Goal: Information Seeking & Learning: Learn about a topic

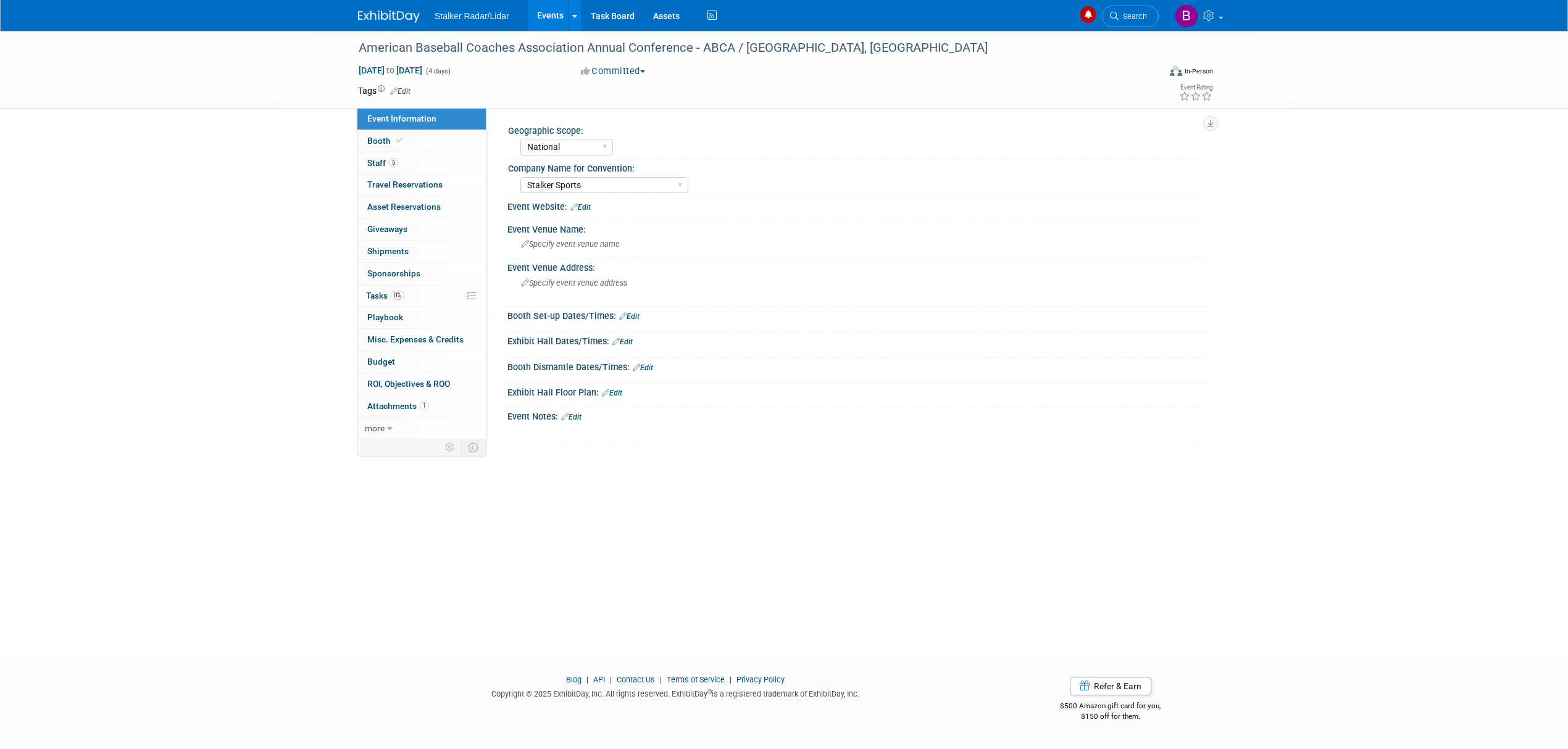
select select "National"
select select "Stalker Sports"
click at [1123, 16] on span "Search" at bounding box center [1133, 16] width 28 height 9
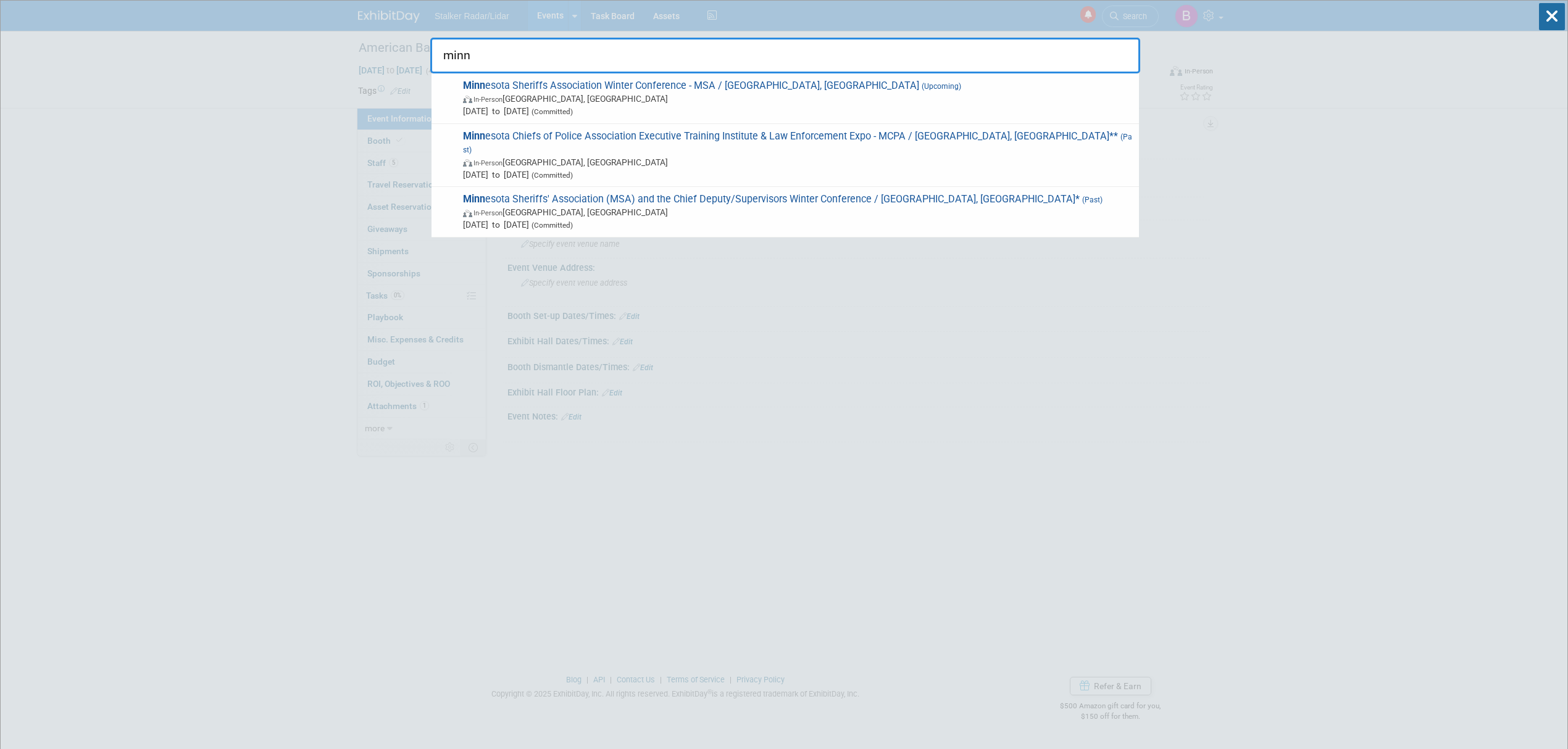
drag, startPoint x: 519, startPoint y: 53, endPoint x: 400, endPoint y: 49, distance: 119.1
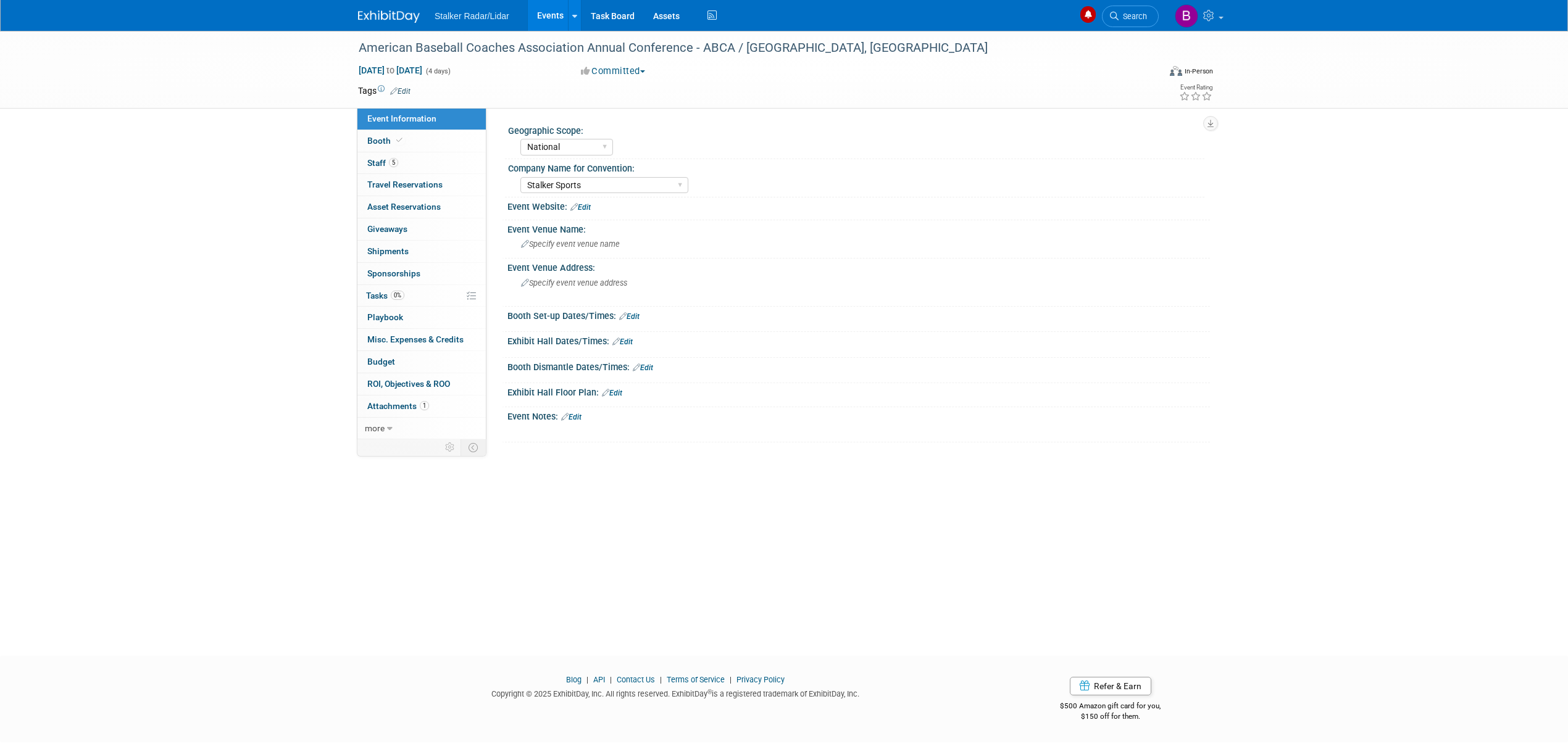
click at [1115, 27] on link "Search" at bounding box center [1130, 16] width 57 height 22
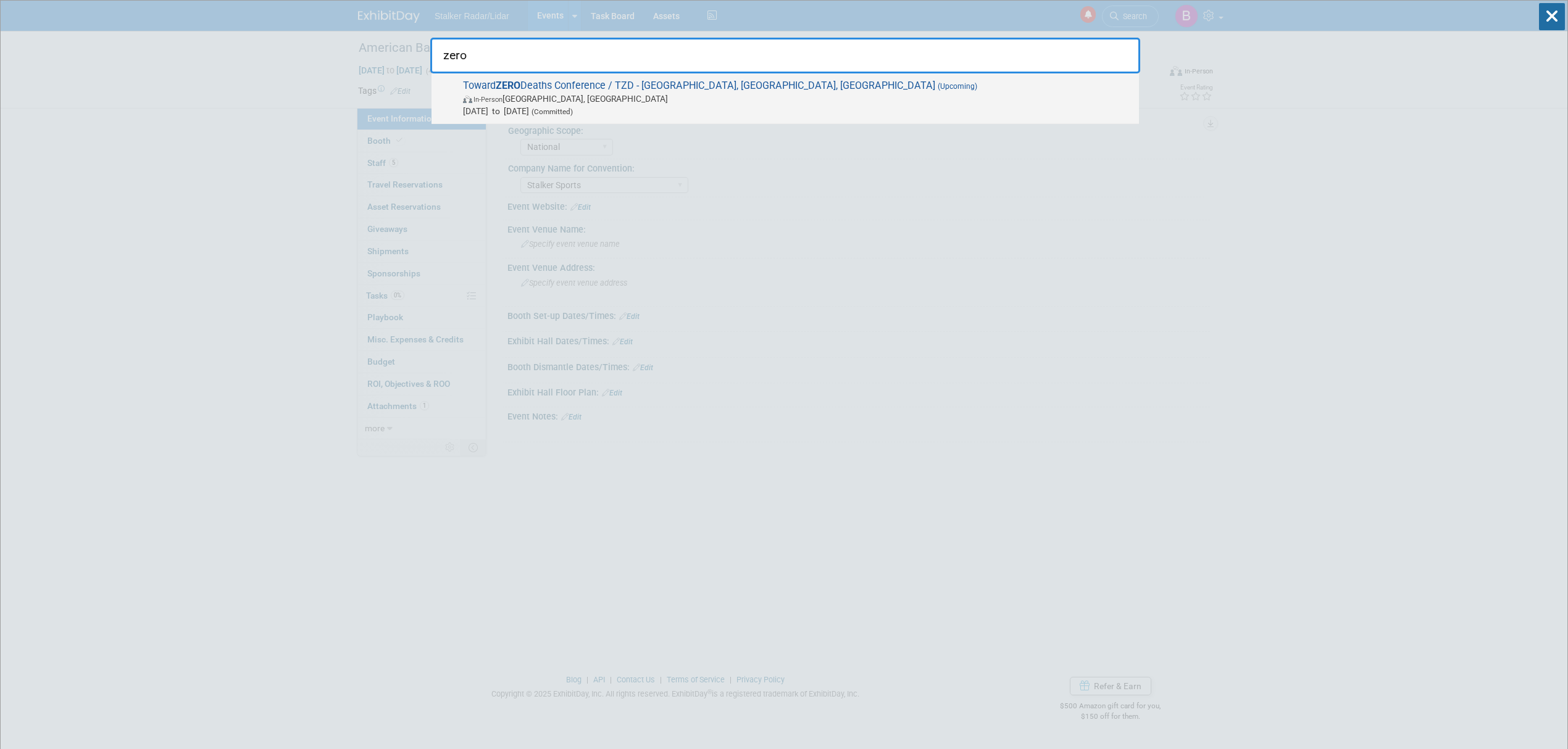
type input "zero"
click at [640, 101] on span "In-Person [GEOGRAPHIC_DATA], [GEOGRAPHIC_DATA]" at bounding box center [798, 99] width 669 height 12
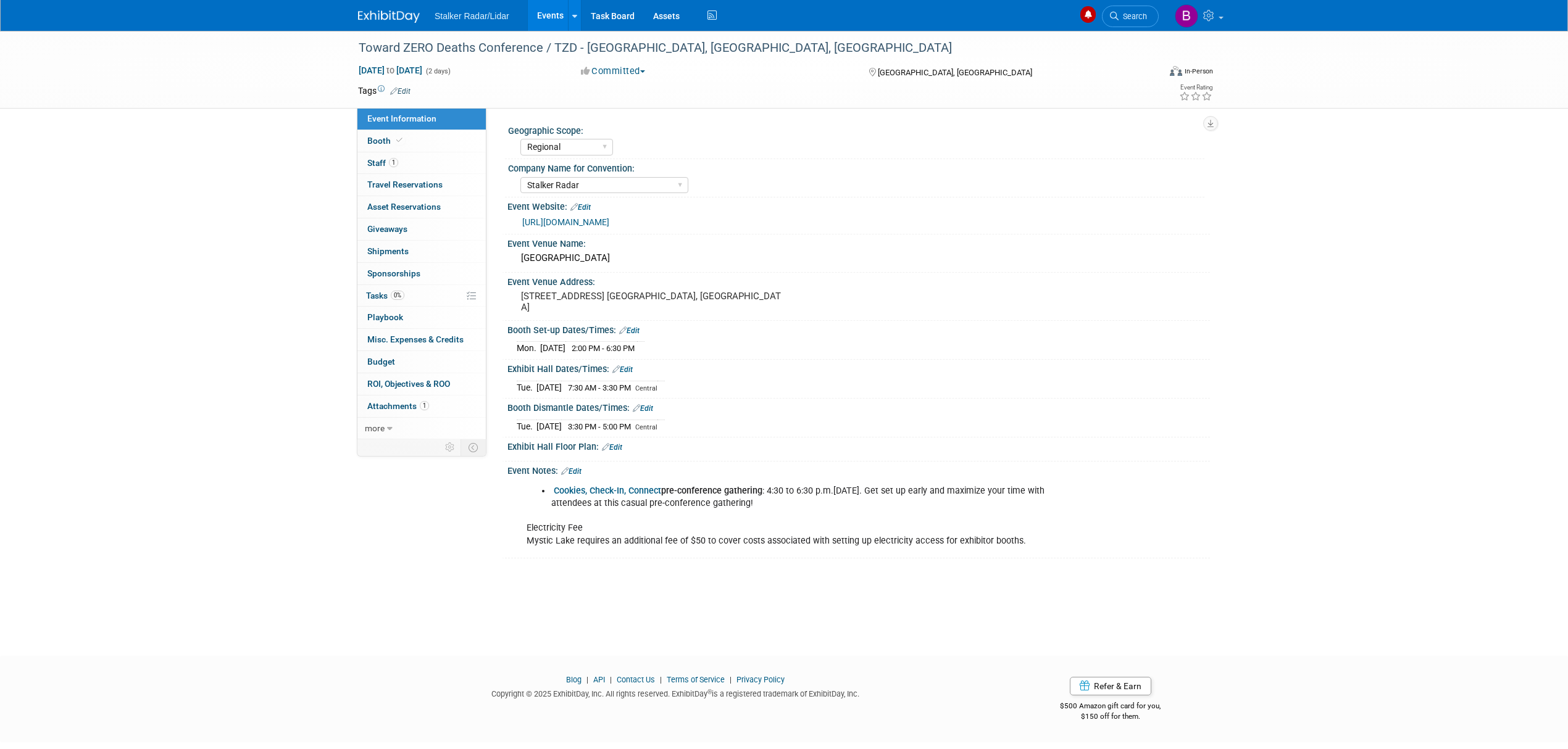
select select "Regional"
select select "Stalker Radar"
click at [600, 220] on link "https://www.minnesotatzd.org/events/conference/2025" at bounding box center [566, 222] width 87 height 10
click at [1136, 20] on span "Search" at bounding box center [1133, 16] width 28 height 9
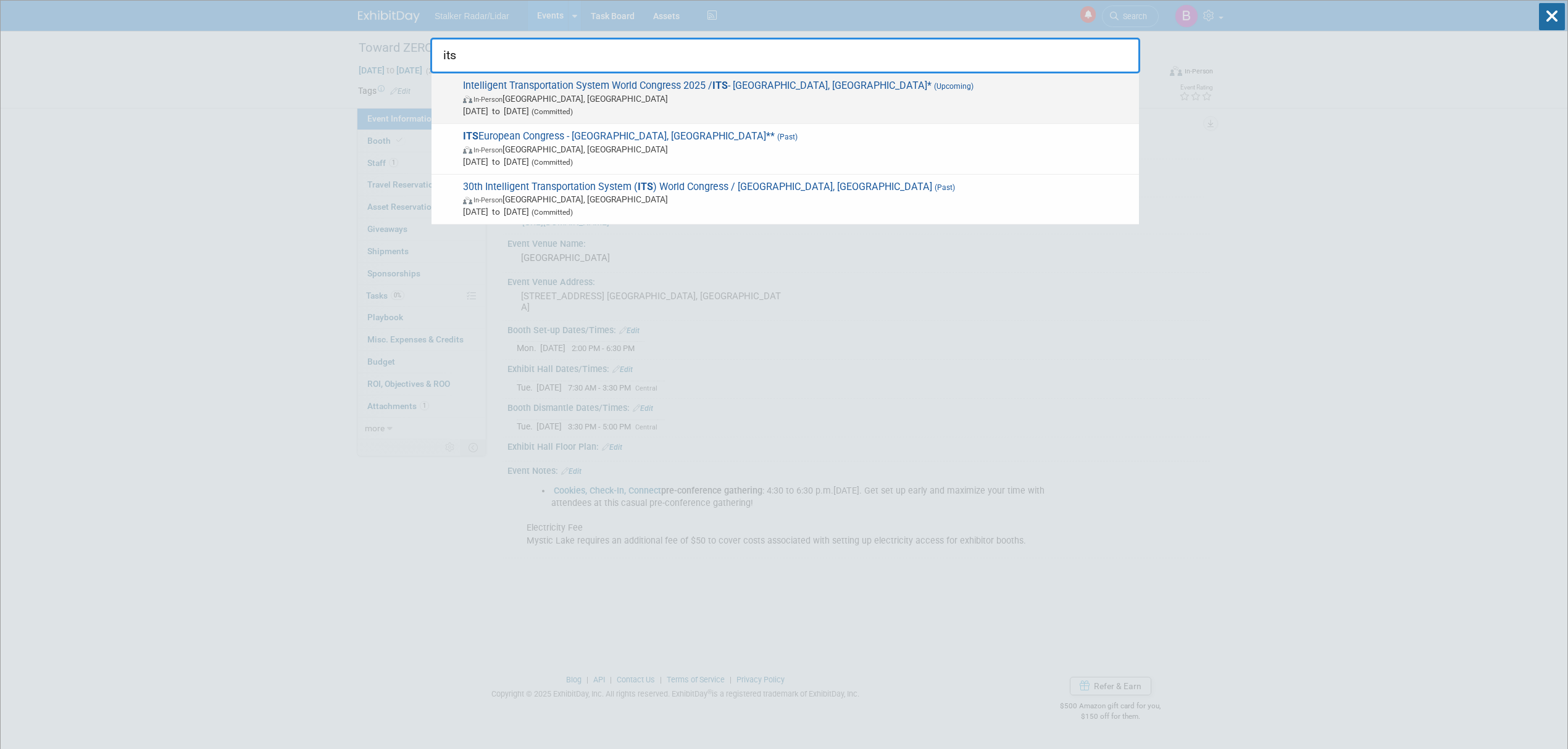
type input "its"
click at [549, 111] on span "Aug 24, 2025 to Aug 28, 2025 (Committed)" at bounding box center [798, 111] width 669 height 12
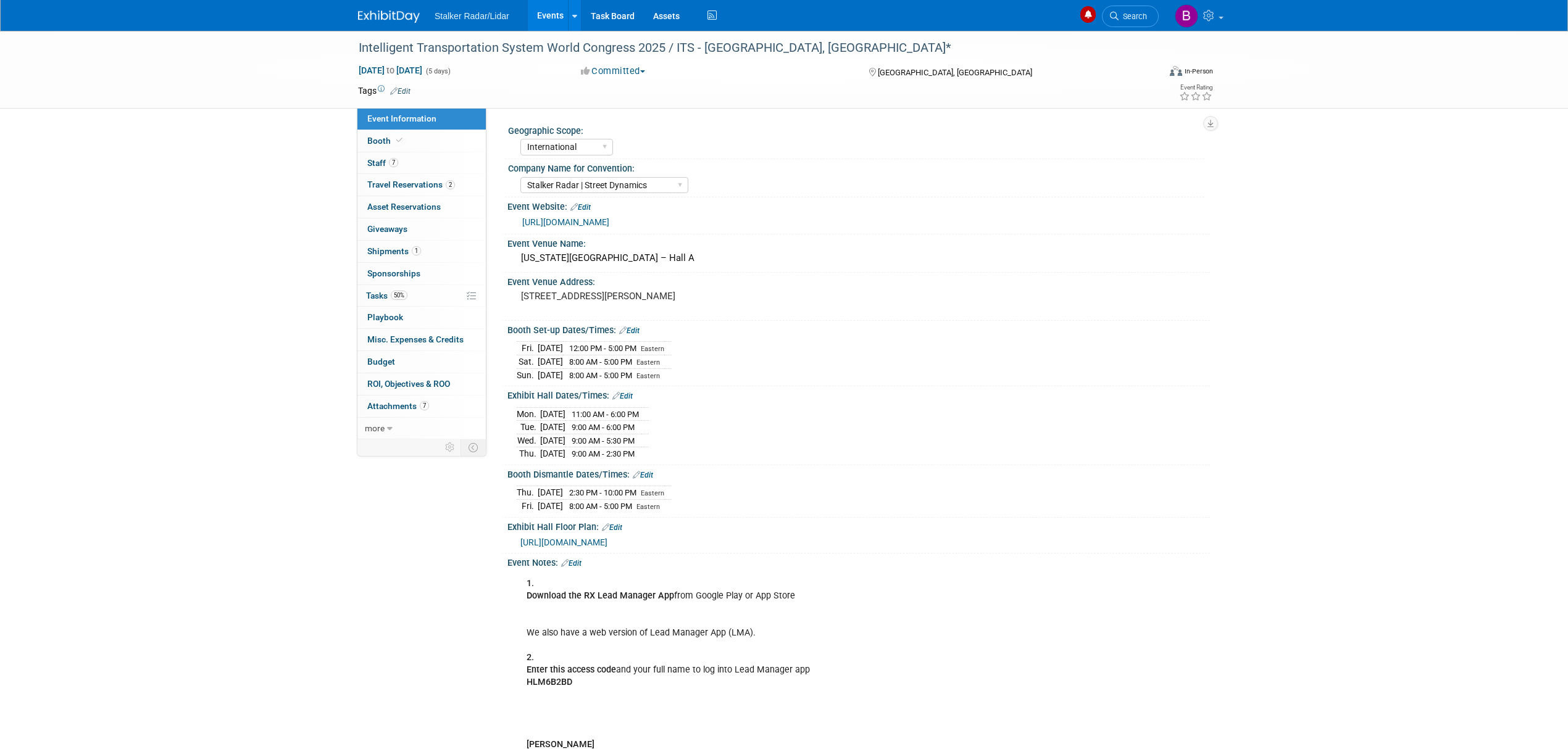
select select "International"
select select "Stalker Radar | Street Dynamics"
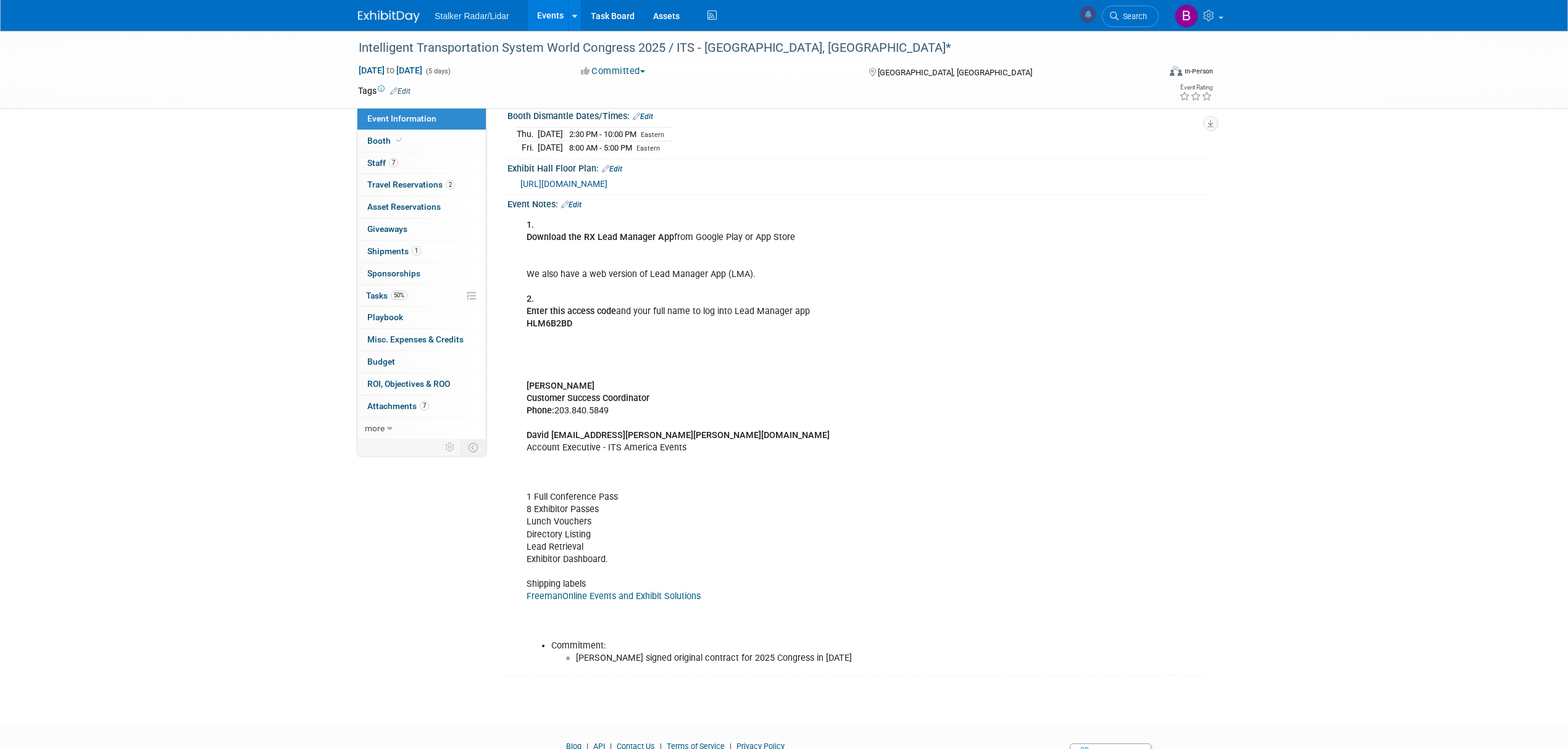
scroll to position [411, 0]
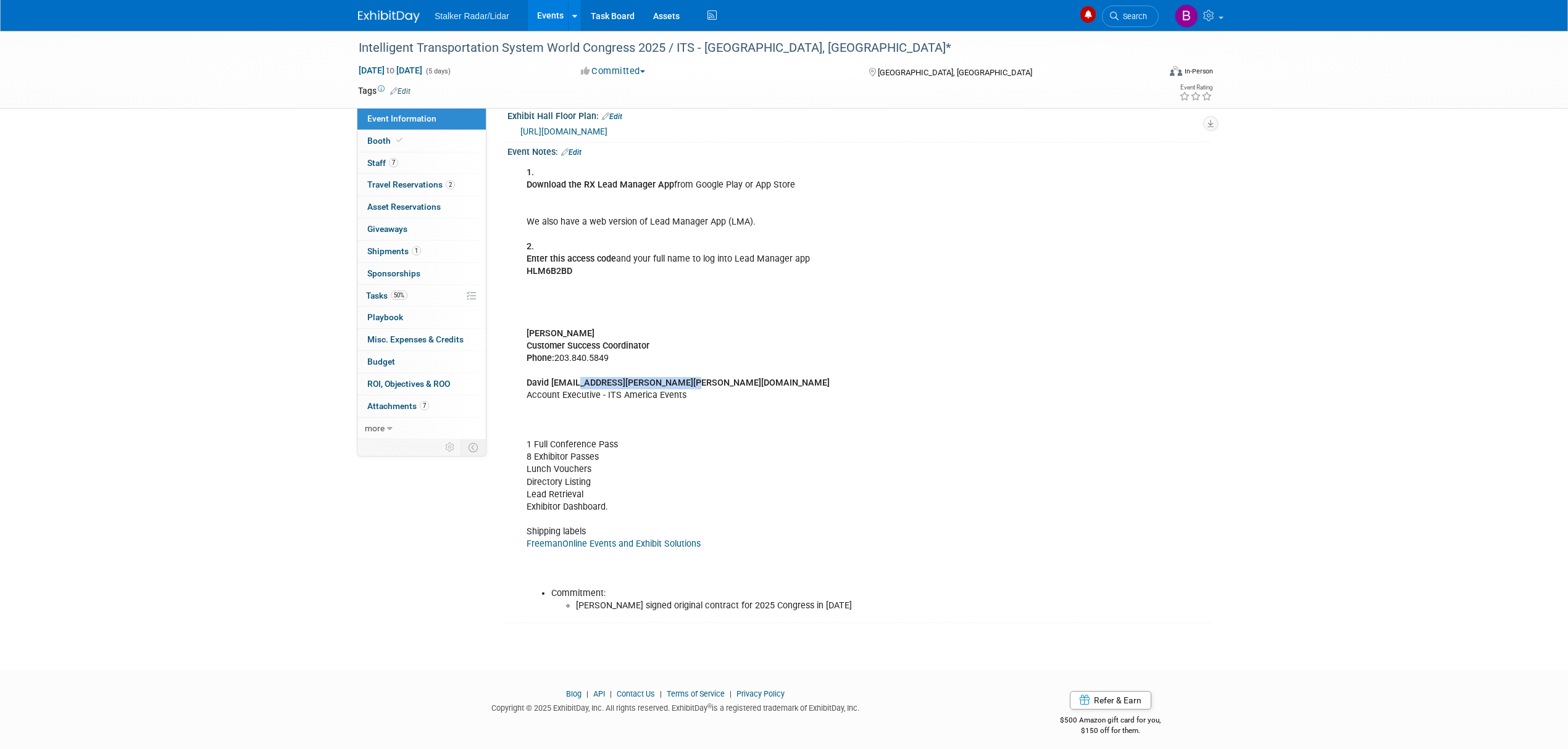
drag, startPoint x: 704, startPoint y: 399, endPoint x: 579, endPoint y: 395, distance: 125.1
click at [579, 395] on div "1. Download the RX Lead Manager App from Google Play or App Store We also have …" at bounding box center [796, 389] width 556 height 458
copy b "david.mauro@rxglobal.com"
click at [399, 140] on icon at bounding box center [399, 140] width 6 height 7
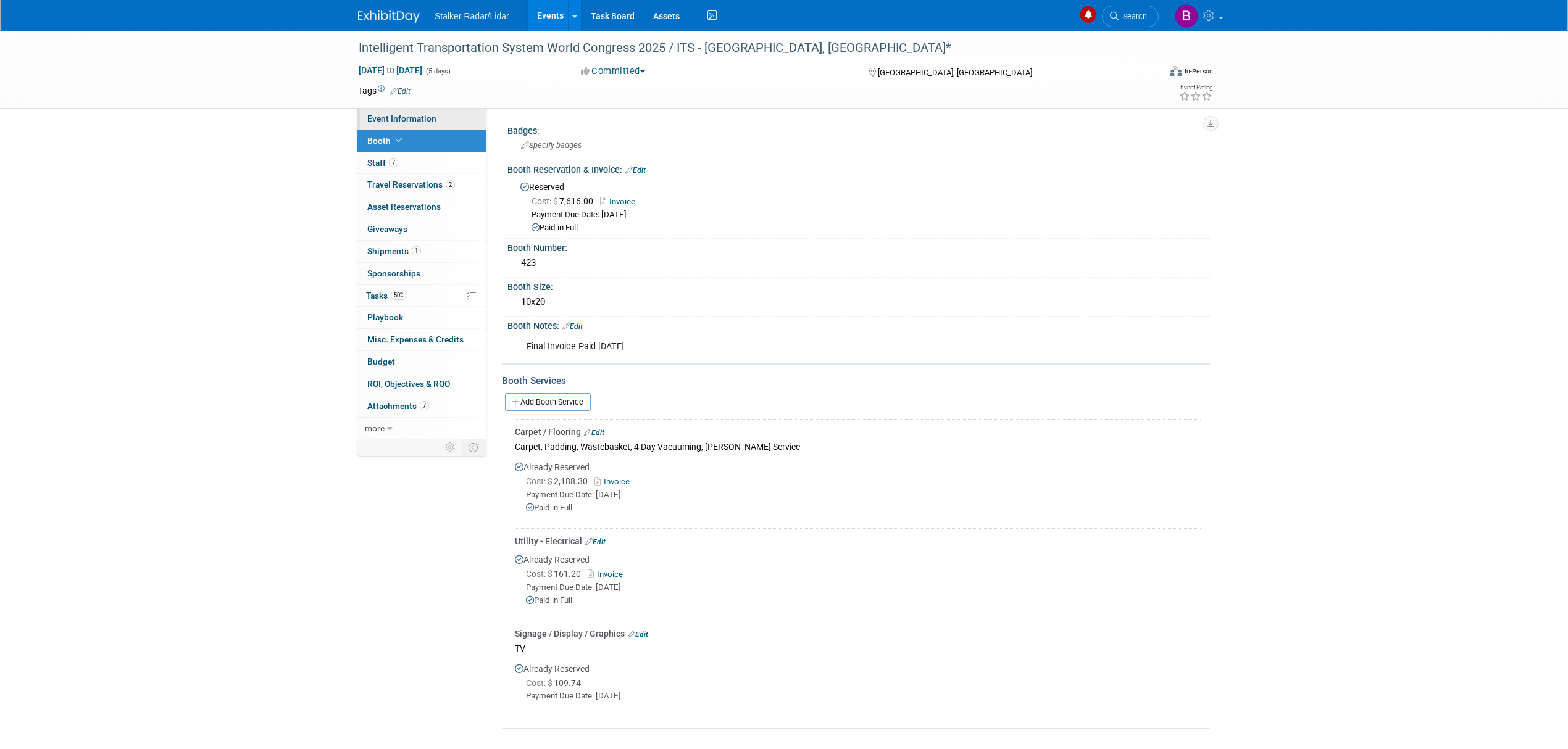
click at [411, 119] on span "Event Information" at bounding box center [402, 119] width 69 height 10
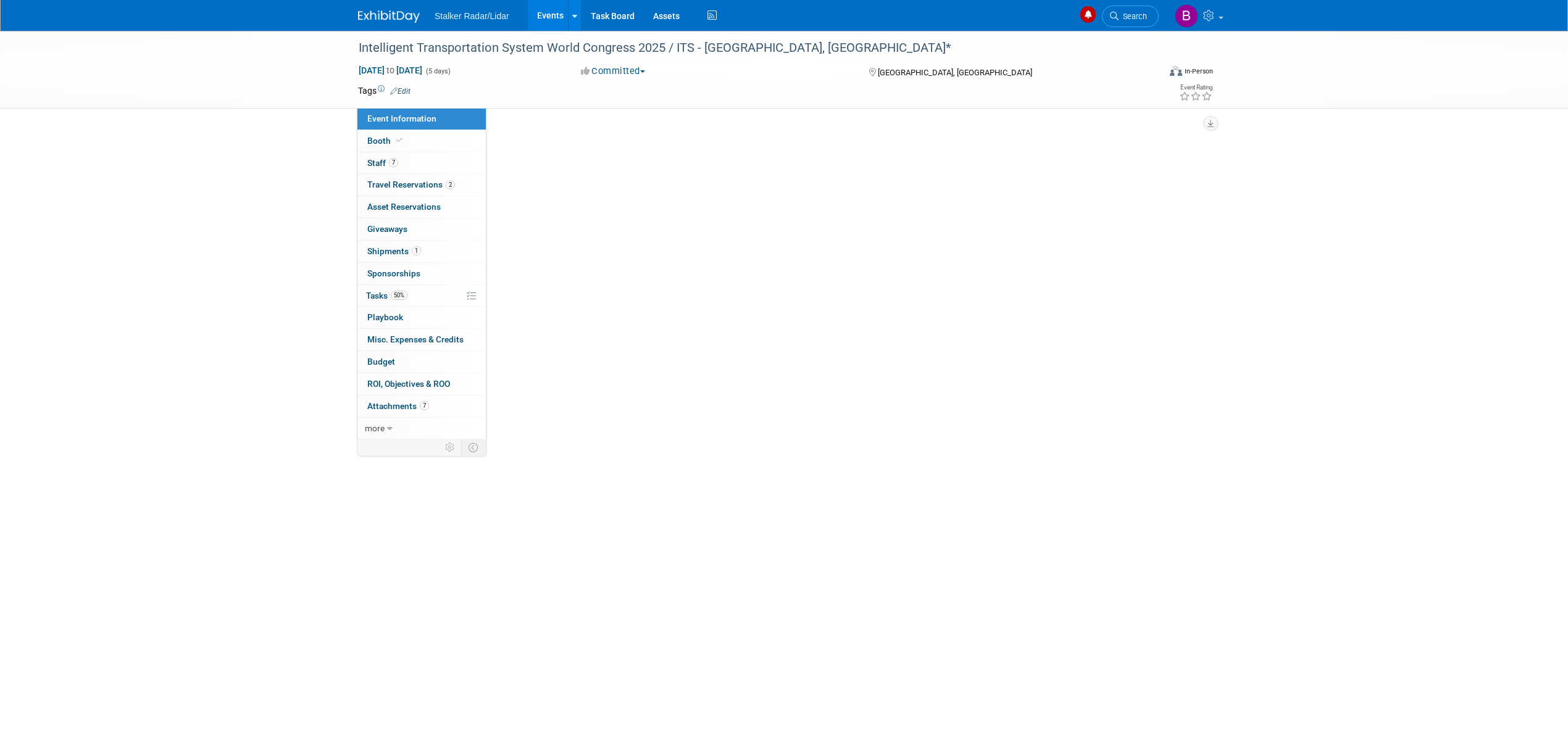
select select "International"
select select "Stalker Radar | Street Dynamics"
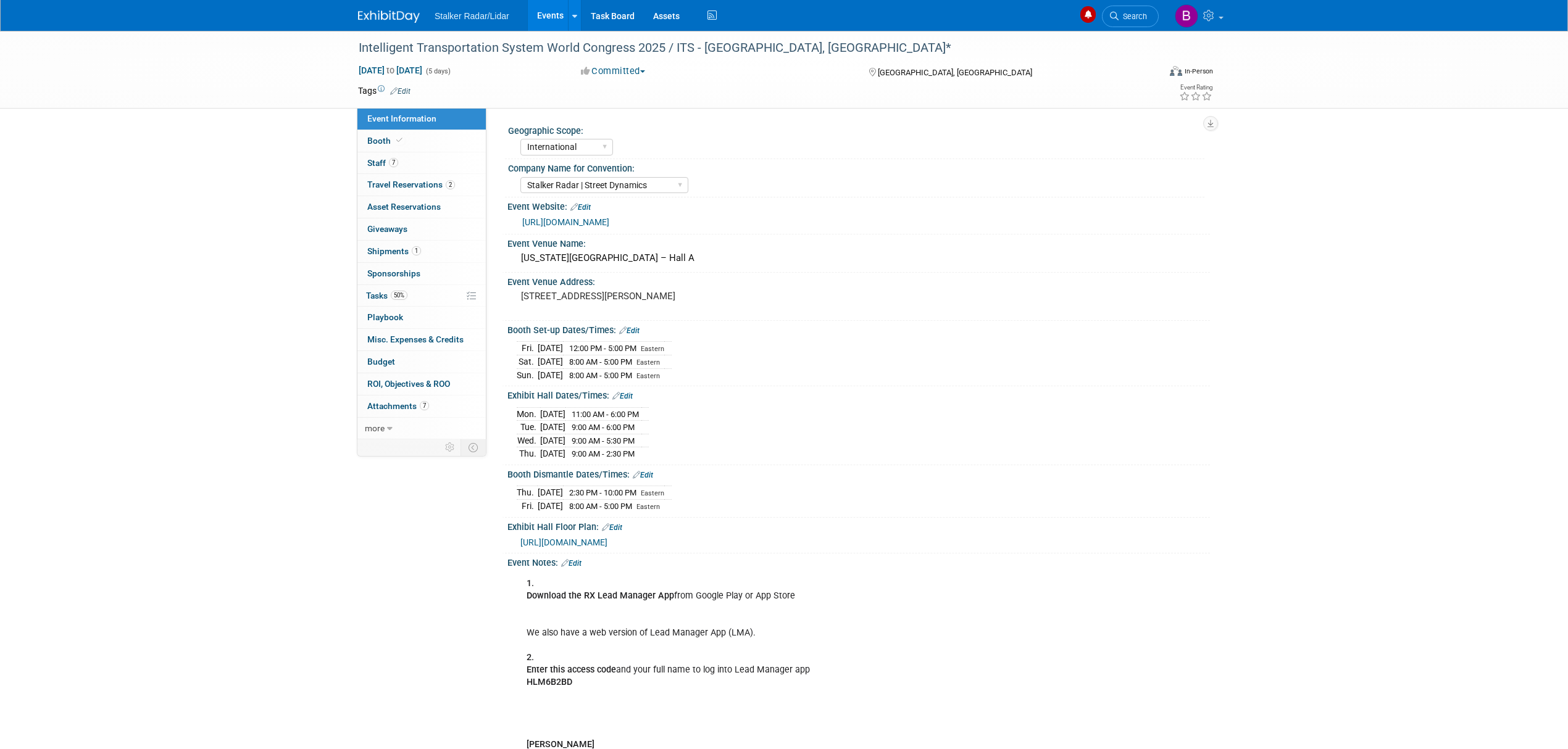
click at [609, 227] on link "https://www.itsamericaevents.com/world-congress/en-us/about-us.html?utm_source=…" at bounding box center [566, 222] width 87 height 10
click at [415, 146] on link "Booth" at bounding box center [421, 141] width 128 height 22
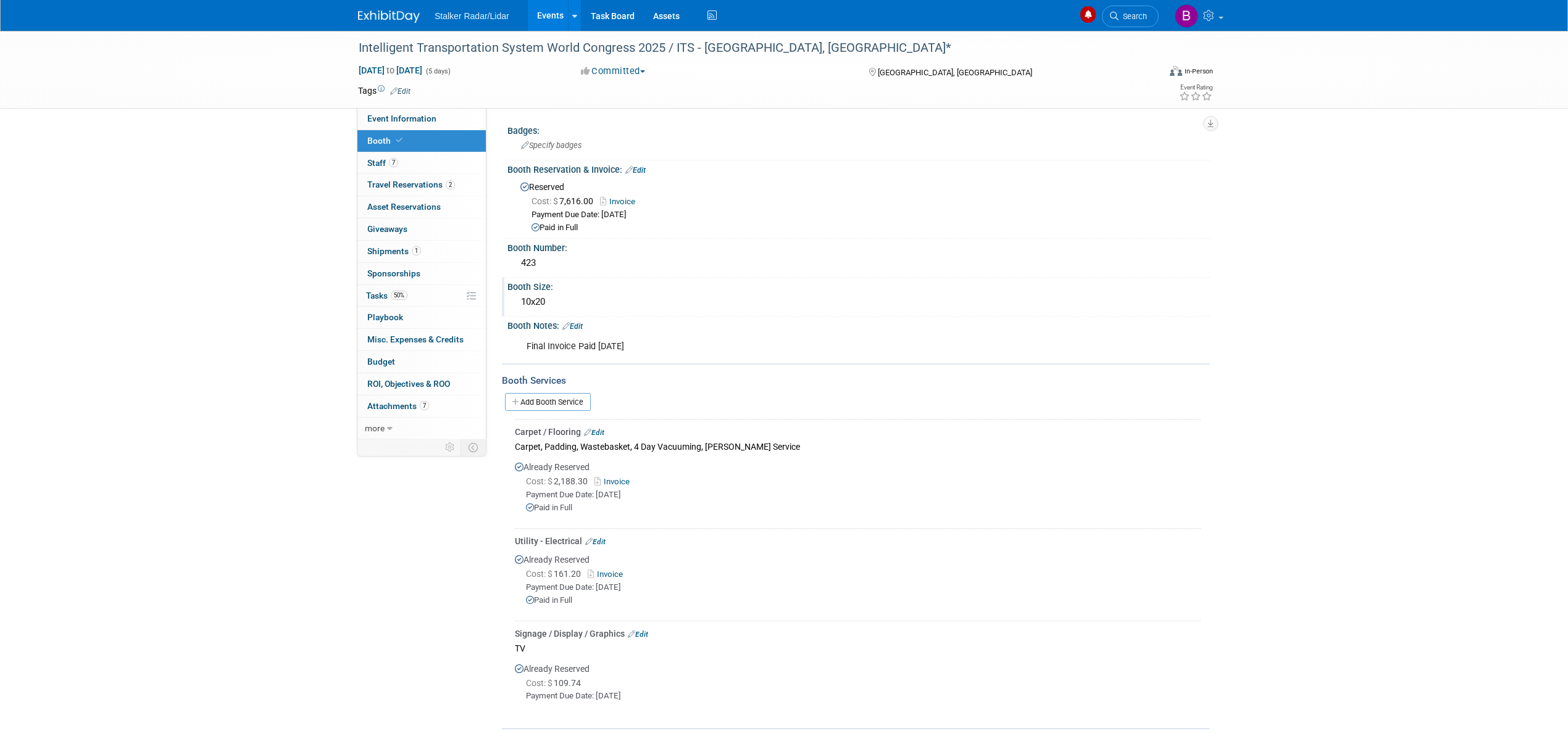
click at [539, 299] on div "10x20" at bounding box center [859, 302] width 684 height 19
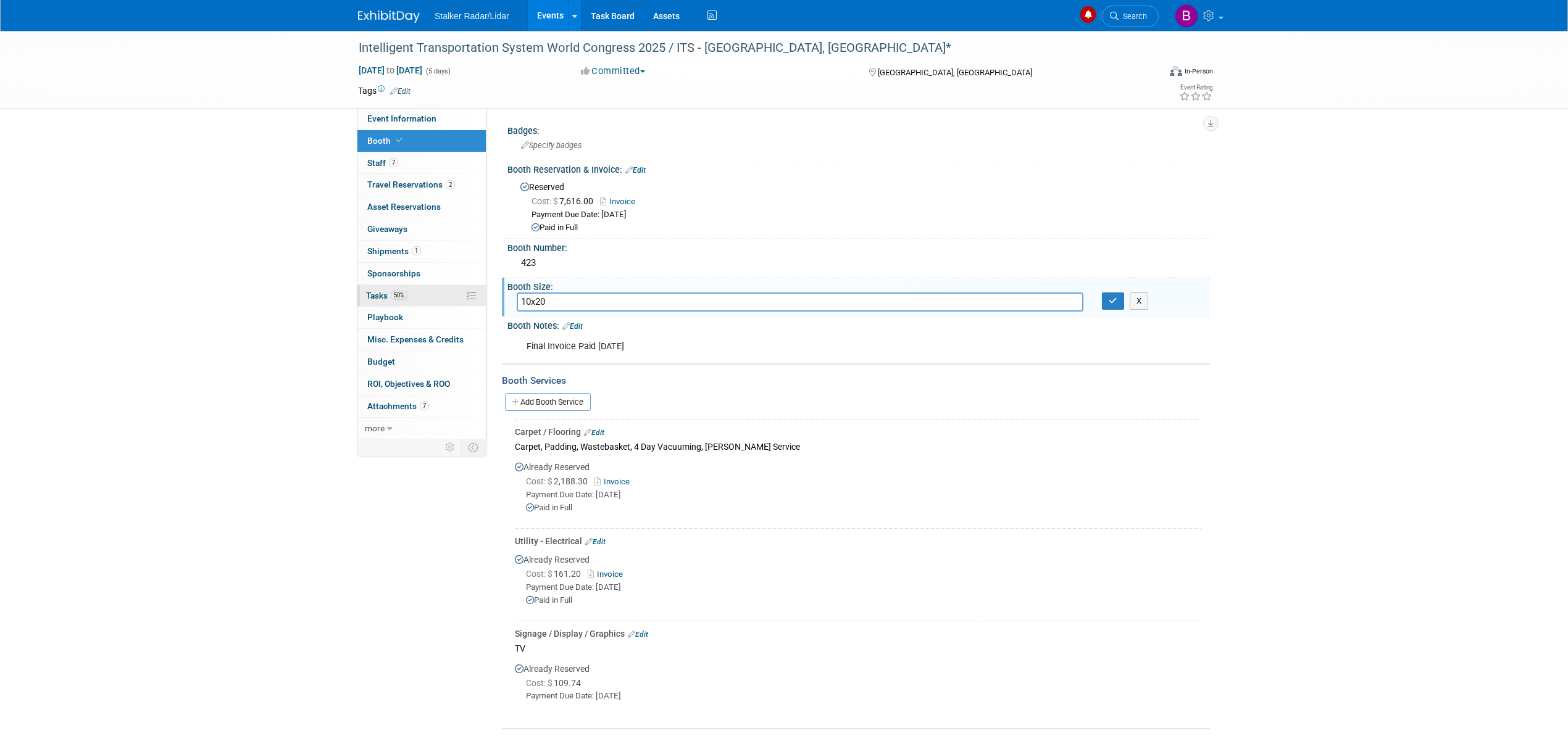
drag, startPoint x: 581, startPoint y: 301, endPoint x: 476, endPoint y: 297, distance: 105.1
click at [476, 297] on div "Event Information Event Info Booth Booth 7 Staff 7 Staff 2 Travel Reservations …" at bounding box center [784, 380] width 871 height 698
type input "2"
type input "10x20"
click at [1143, 304] on button "X" at bounding box center [1139, 301] width 19 height 18
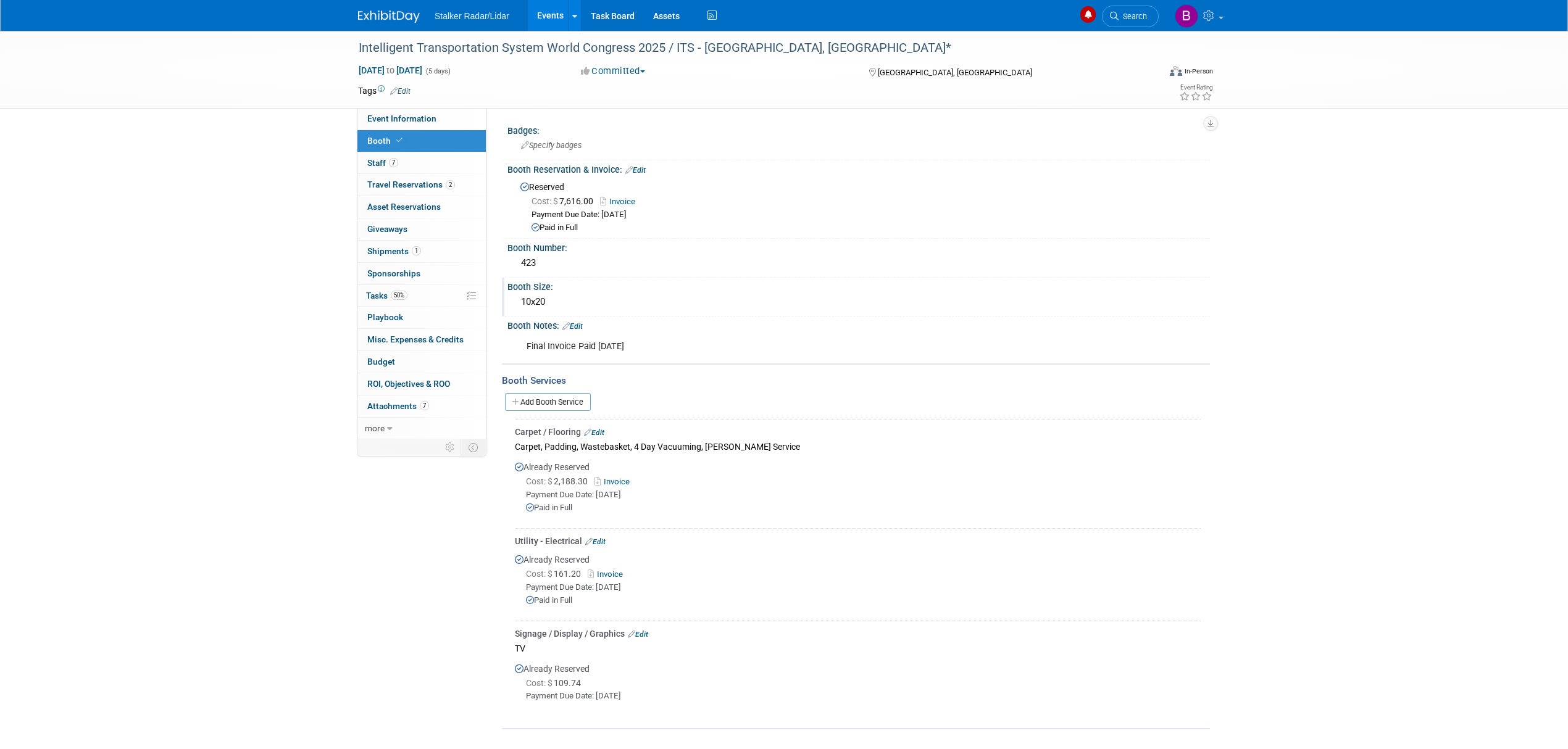
click at [603, 537] on link "Edit" at bounding box center [596, 541] width 20 height 9
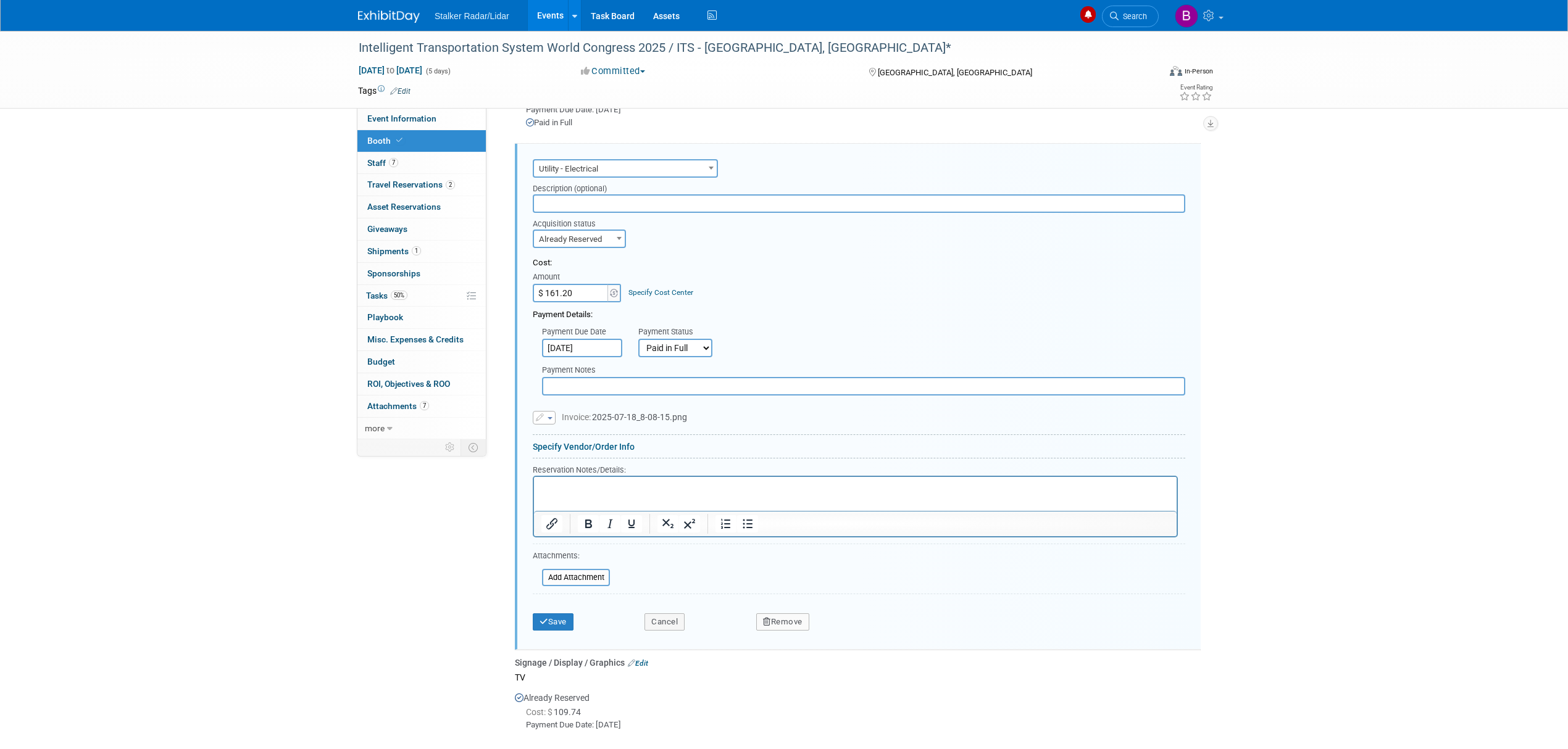
click at [1284, 265] on div "Intelligent Transportation System World Congress 2025 / ITS - Atlanta, GA* Aug …" at bounding box center [784, 214] width 1568 height 1137
click at [535, 614] on button "Save" at bounding box center [553, 622] width 41 height 18
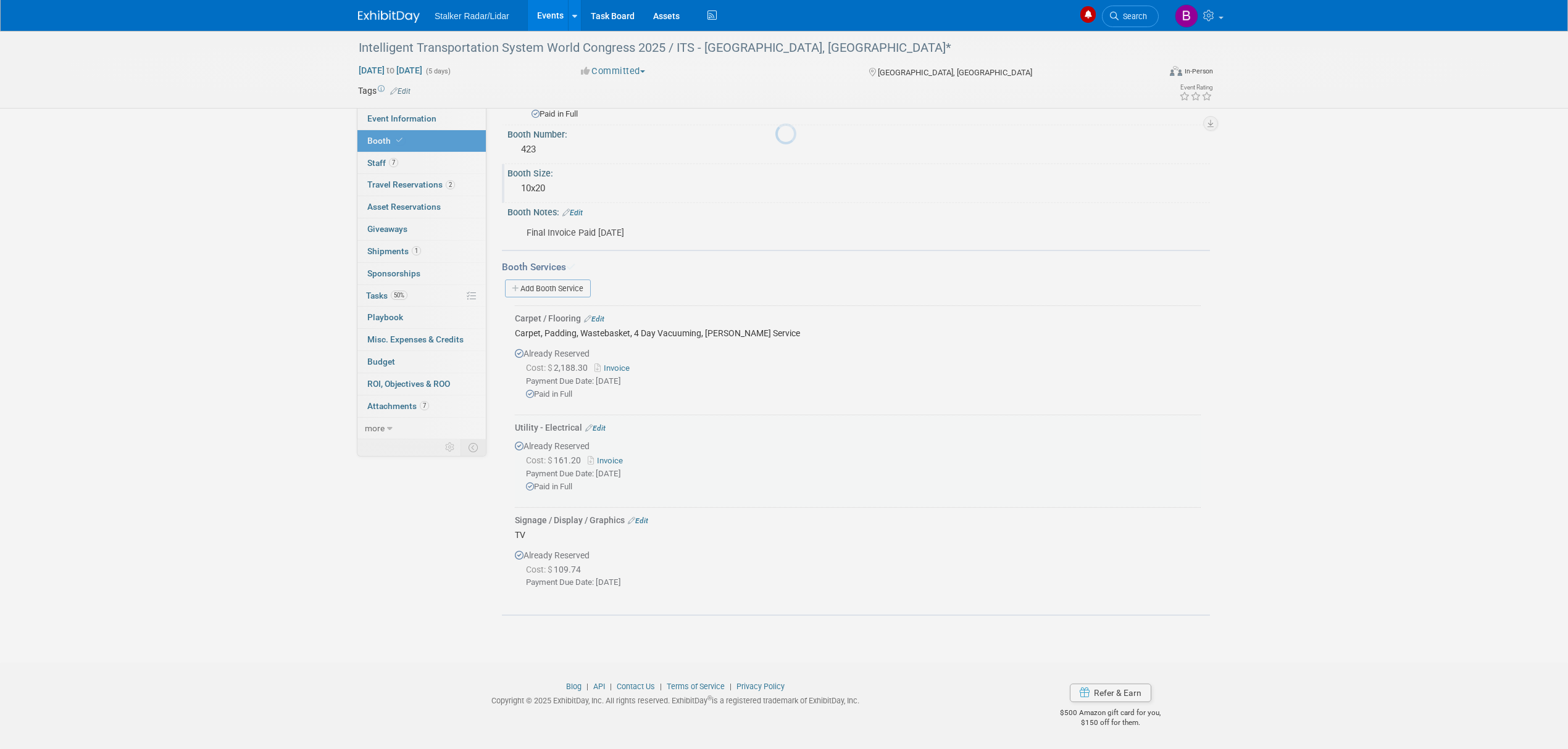
scroll to position [109, 0]
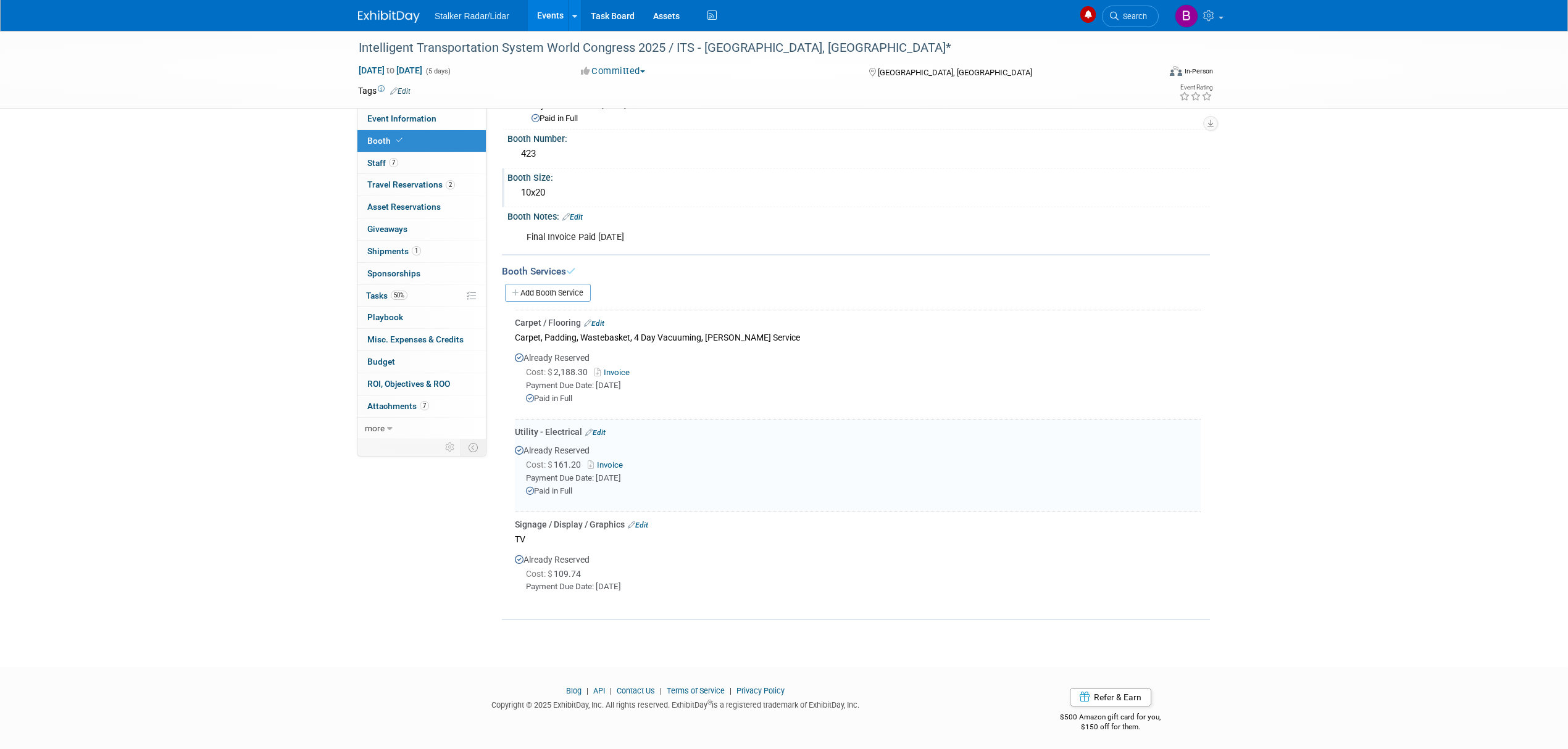
click at [608, 461] on link "Invoice" at bounding box center [607, 465] width 40 height 9
